Goal: Find specific page/section: Find specific page/section

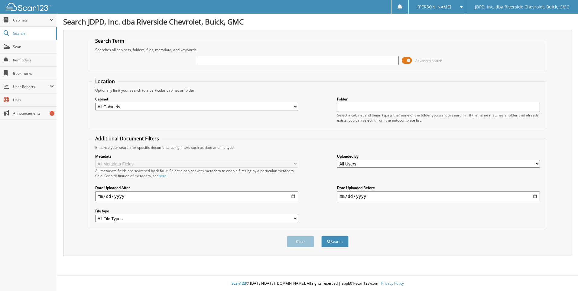
click at [227, 61] on input "text" at bounding box center [297, 60] width 203 height 9
type input "073125gm"
click at [321, 236] on button "Search" at bounding box center [334, 241] width 27 height 11
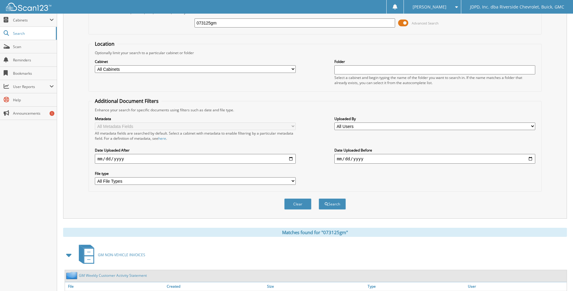
scroll to position [81, 0]
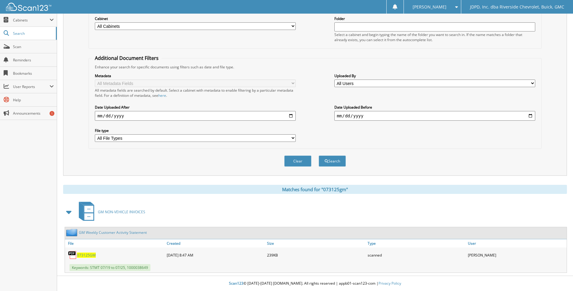
click at [89, 254] on span "073125GM" at bounding box center [86, 254] width 19 height 5
click at [31, 44] on span "Scan" at bounding box center [33, 46] width 41 height 5
